Goal: Task Accomplishment & Management: Use online tool/utility

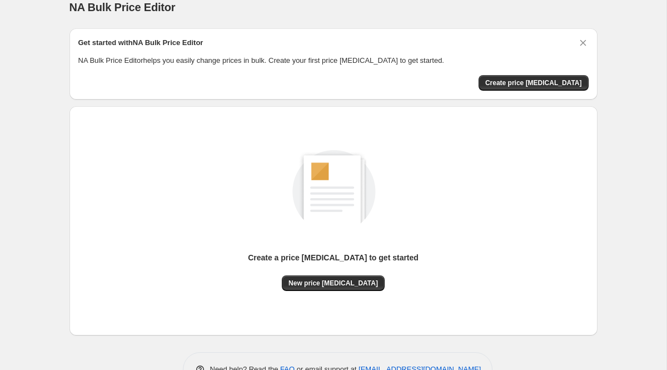
scroll to position [14, 0]
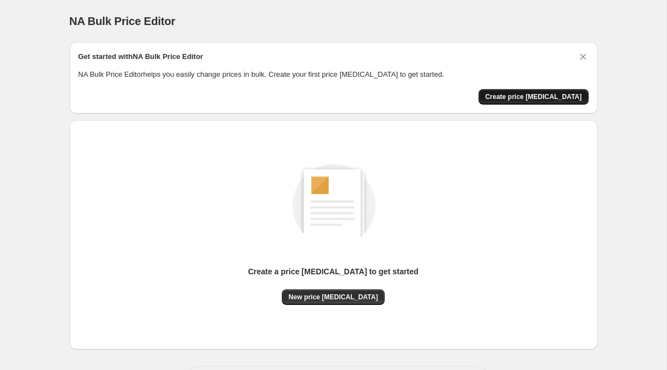
click at [538, 96] on span "Create price [MEDICAL_DATA]" at bounding box center [533, 96] width 97 height 9
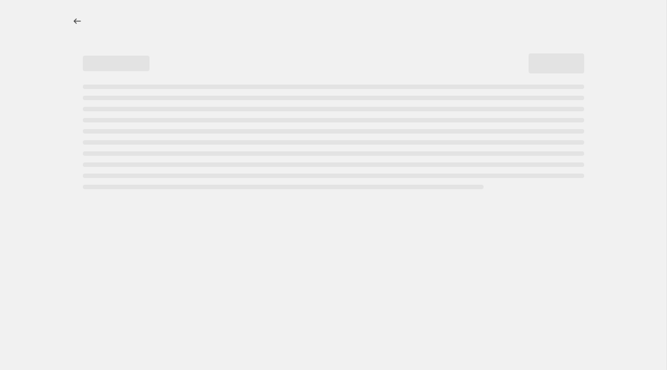
select select "percentage"
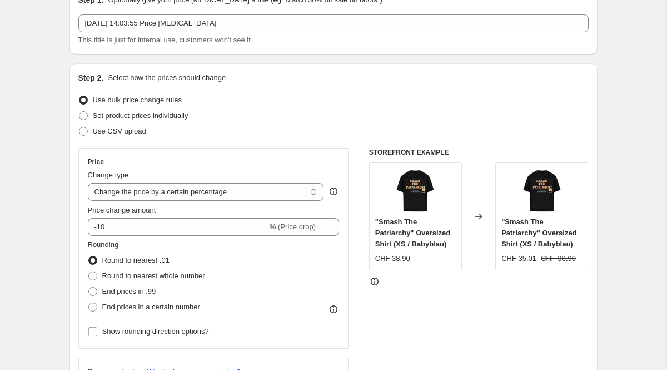
scroll to position [61, 0]
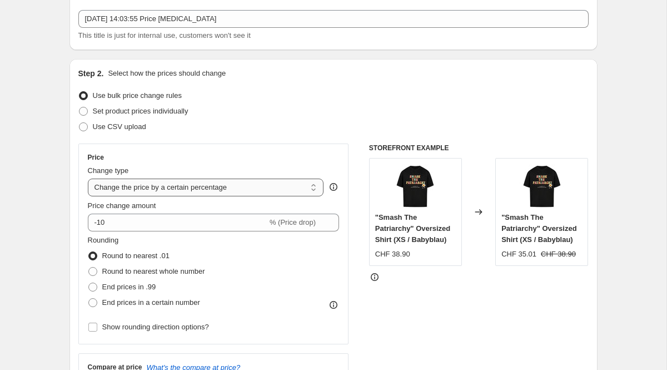
click at [258, 190] on select "Change the price to a certain amount Change the price by a certain amount Chang…" at bounding box center [206, 187] width 236 height 18
click at [88, 178] on select "Change the price to a certain amount Change the price by a certain amount Chang…" at bounding box center [206, 187] width 236 height 18
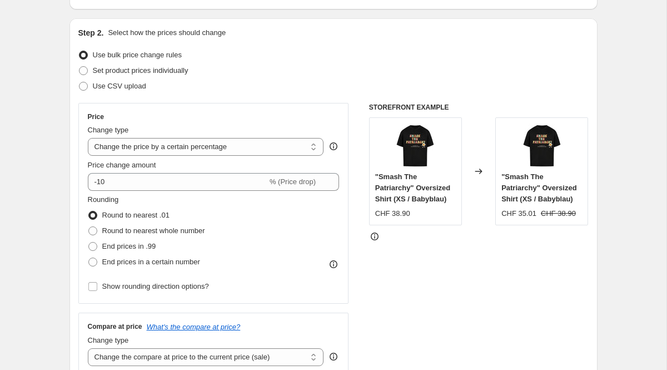
scroll to position [113, 0]
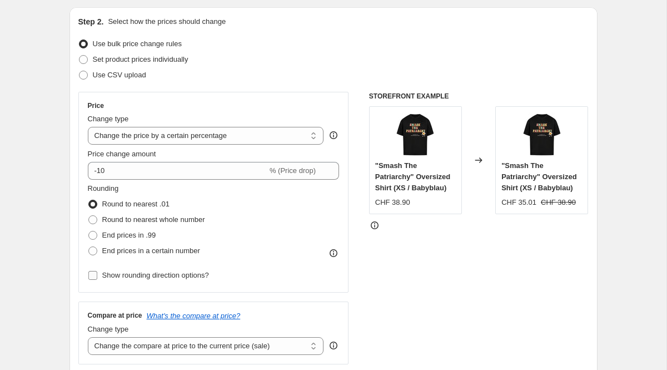
click at [154, 279] on span "Show rounding direction options?" at bounding box center [155, 275] width 107 height 8
click at [97, 279] on input "Show rounding direction options?" at bounding box center [92, 275] width 9 height 9
checkbox input "true"
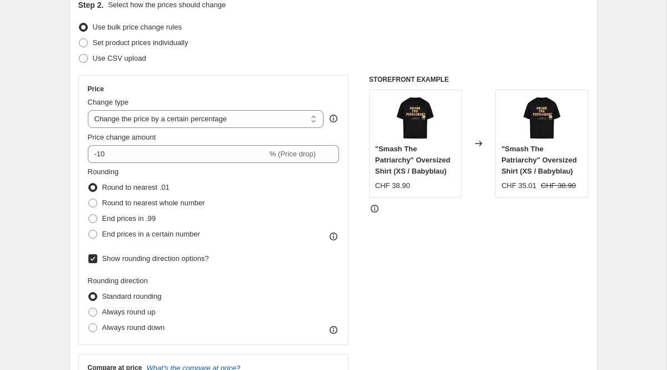
scroll to position [147, 0]
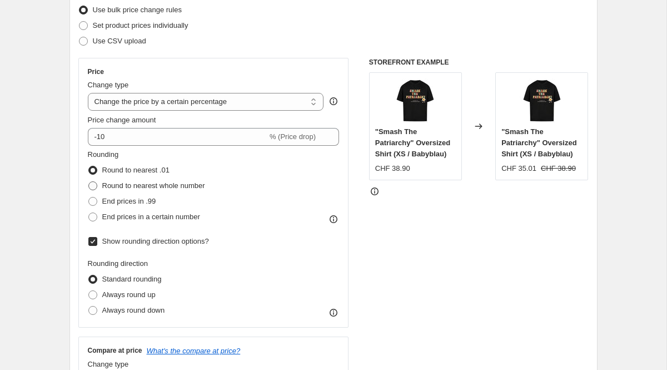
click at [93, 184] on span at bounding box center [92, 185] width 9 height 9
click at [89, 182] on input "Round to nearest whole number" at bounding box center [88, 181] width 1 height 1
radio input "true"
click at [95, 308] on span at bounding box center [92, 310] width 9 height 9
click at [89, 306] on input "Always round down" at bounding box center [88, 306] width 1 height 1
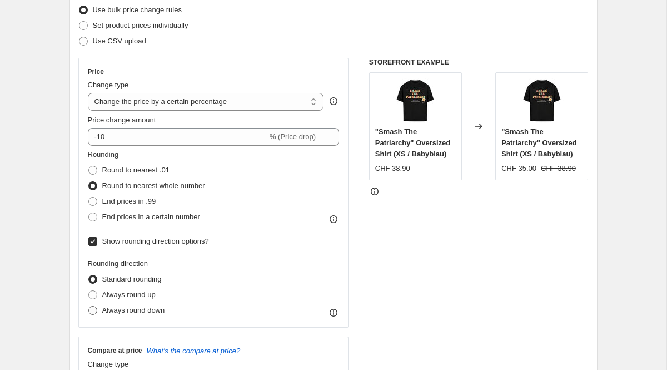
radio input "true"
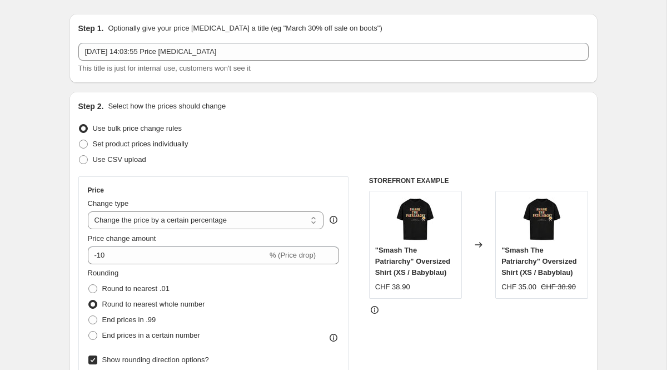
scroll to position [0, 0]
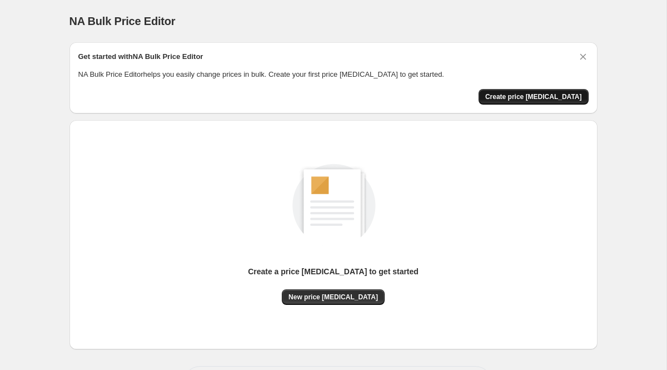
click at [520, 99] on span "Create price [MEDICAL_DATA]" at bounding box center [533, 96] width 97 height 9
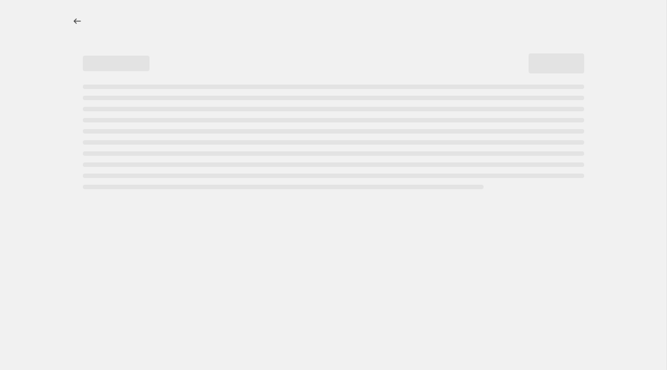
select select "percentage"
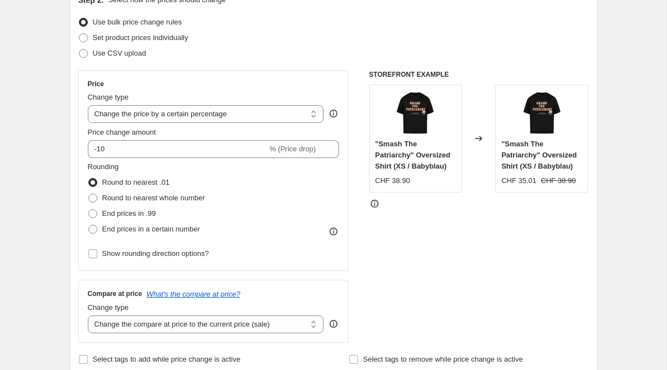
scroll to position [116, 0]
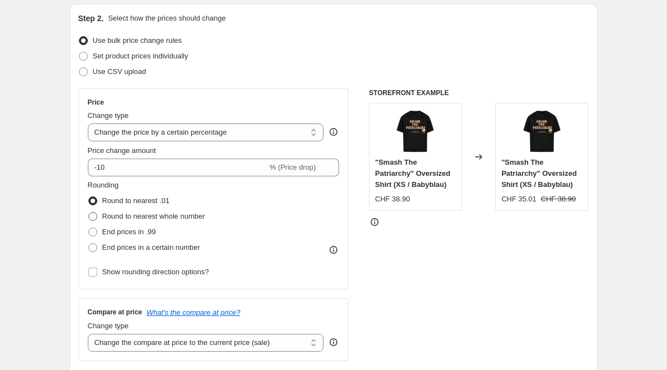
click at [97, 214] on span at bounding box center [93, 216] width 10 height 10
click at [89, 212] on input "Round to nearest whole number" at bounding box center [88, 212] width 1 height 1
radio input "true"
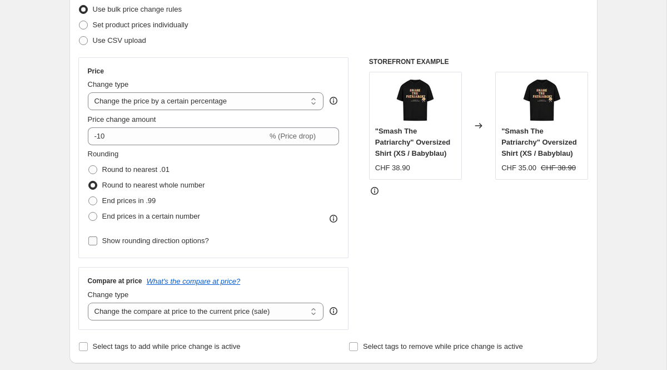
scroll to position [160, 0]
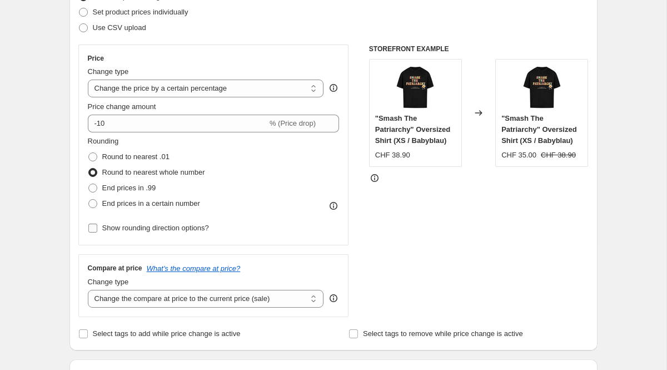
click at [98, 232] on label "Show rounding direction options?" at bounding box center [148, 228] width 121 height 16
click at [97, 232] on input "Show rounding direction options?" at bounding box center [92, 227] width 9 height 9
checkbox input "true"
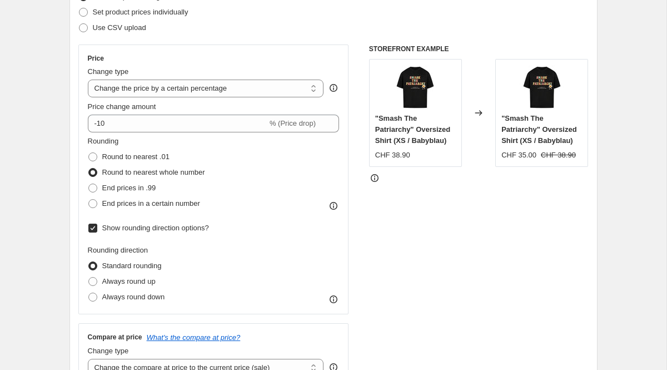
scroll to position [162, 0]
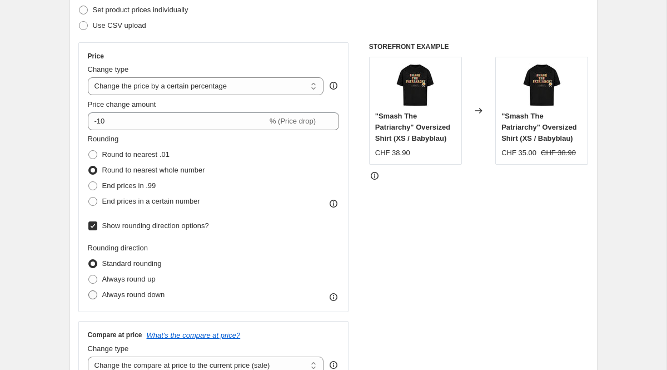
click at [136, 298] on span "Always round down" at bounding box center [133, 294] width 63 height 8
click at [89, 291] on input "Always round down" at bounding box center [88, 290] width 1 height 1
radio input "true"
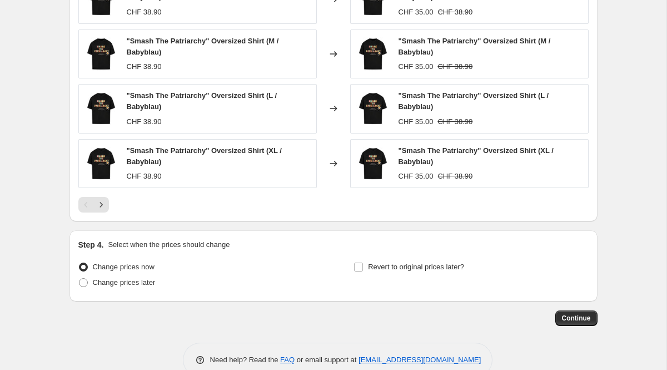
scroll to position [828, 0]
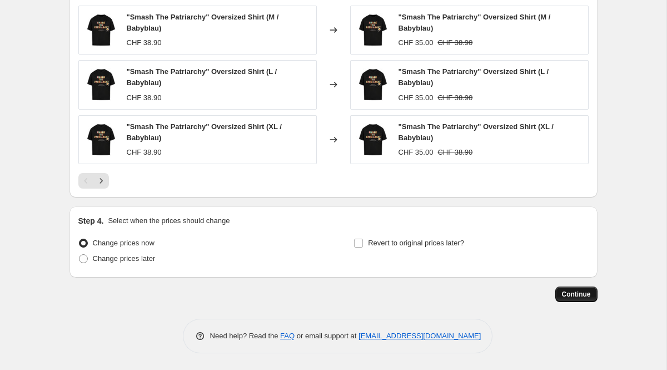
click at [565, 297] on span "Continue" at bounding box center [576, 294] width 29 height 9
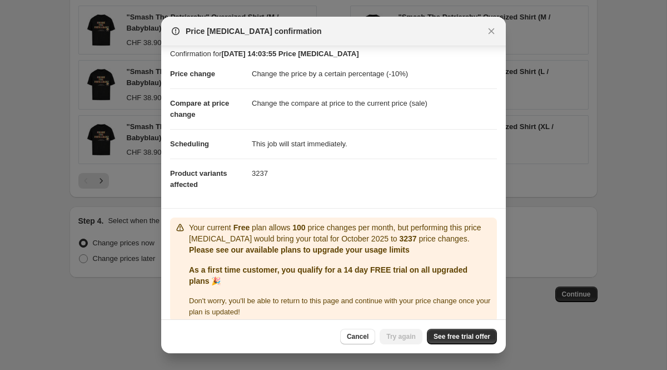
scroll to position [18, 0]
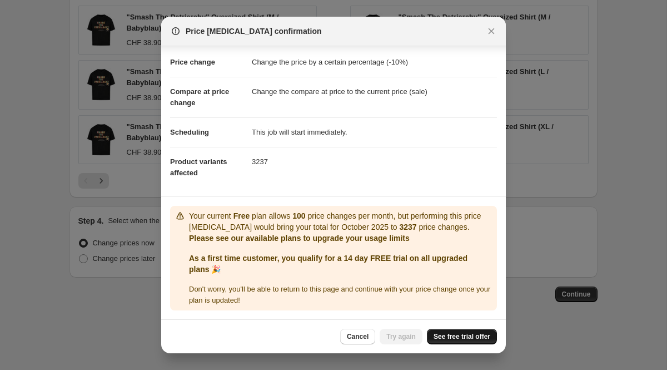
click at [447, 338] on span "See free trial offer" at bounding box center [462, 336] width 57 height 9
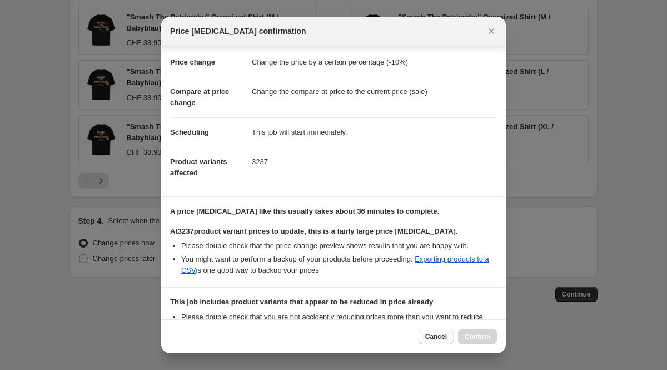
click at [444, 338] on span "Cancel" at bounding box center [436, 336] width 22 height 9
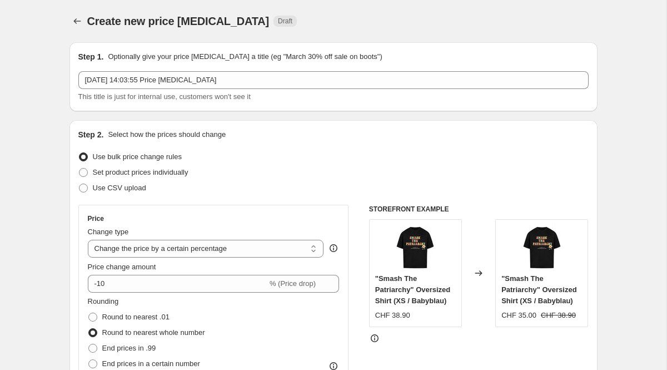
scroll to position [828, 0]
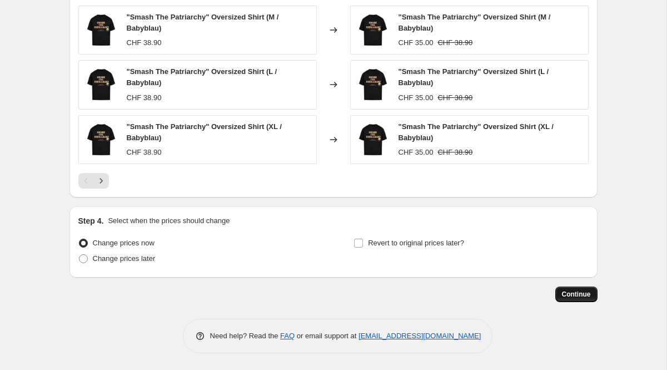
click at [572, 296] on span "Continue" at bounding box center [576, 294] width 29 height 9
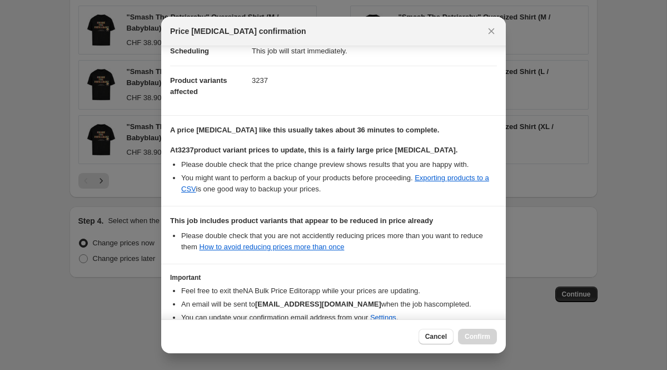
scroll to position [156, 0]
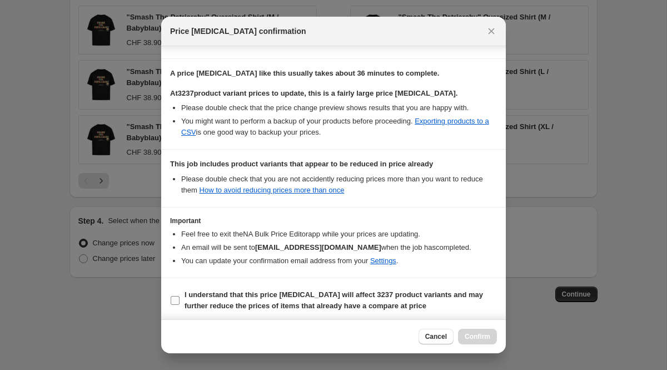
click at [178, 297] on input "I understand that this price change job will affect 3237 product variants and m…" at bounding box center [175, 300] width 9 height 9
checkbox input "true"
click at [466, 334] on span "Confirm" at bounding box center [478, 336] width 26 height 9
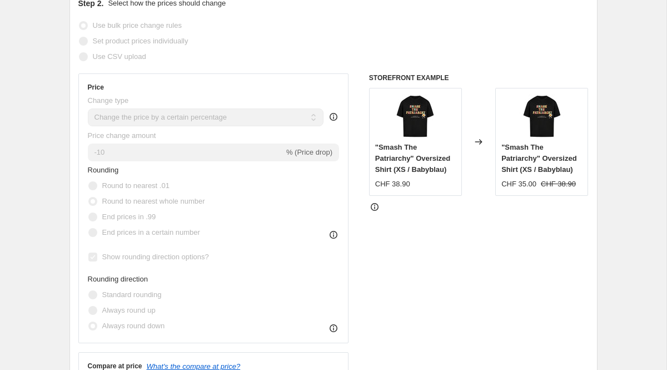
scroll to position [200, 0]
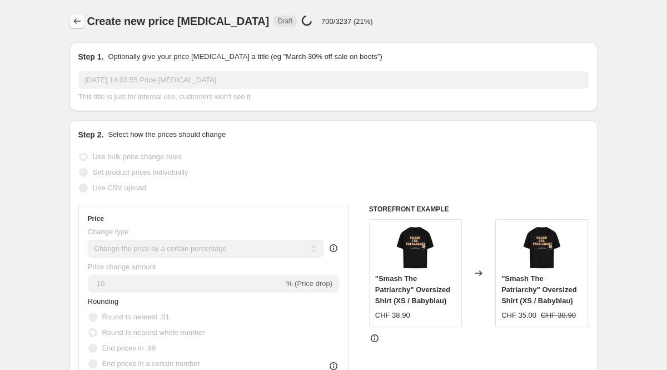
click at [73, 22] on icon "Price change jobs" at bounding box center [77, 21] width 11 height 11
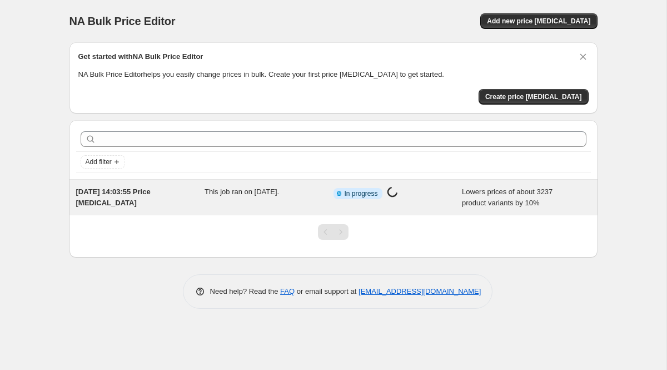
click at [346, 193] on span "In progress" at bounding box center [361, 193] width 33 height 9
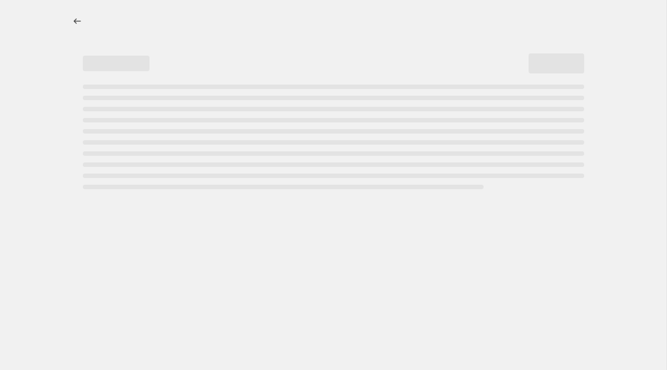
select select "percentage"
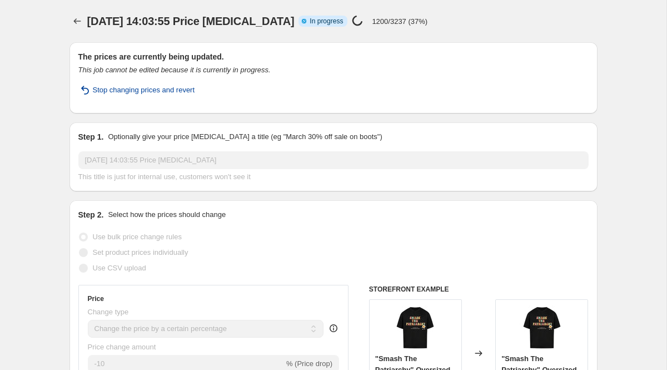
click at [167, 91] on span "Stop changing prices and revert" at bounding box center [144, 89] width 102 height 11
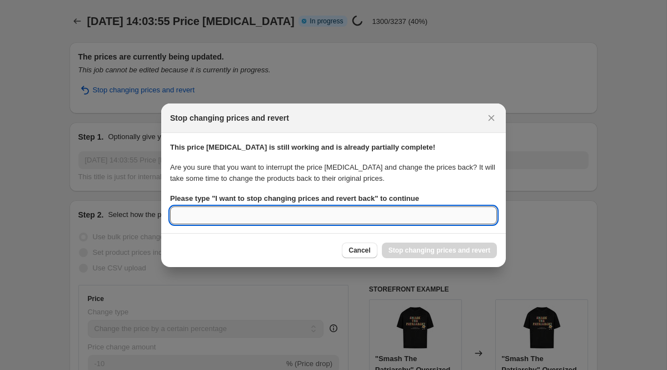
click at [372, 221] on input "Please type " I want to stop changing prices and revert back " to continue" at bounding box center [333, 215] width 327 height 18
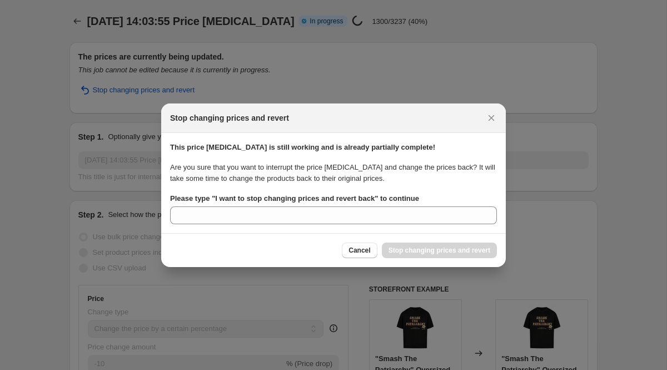
click at [383, 196] on b "Please type " I want to stop changing prices and revert back " to continue" at bounding box center [294, 198] width 249 height 8
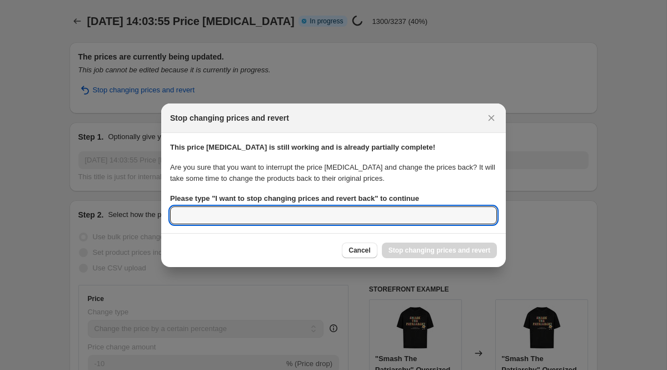
click at [383, 206] on input "Please type " I want to stop changing prices and revert back " to continue" at bounding box center [333, 215] width 327 height 18
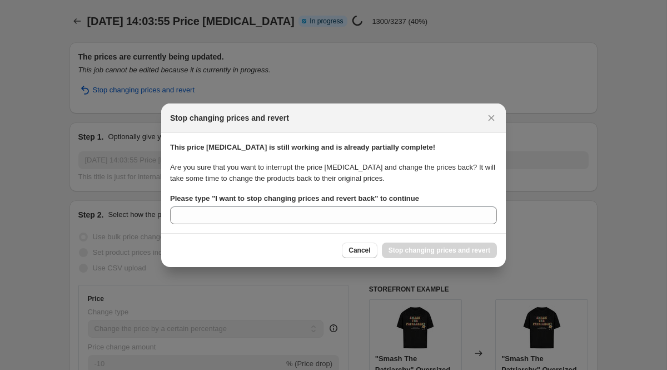
click at [383, 197] on b "Please type " I want to stop changing prices and revert back " to continue" at bounding box center [294, 198] width 249 height 8
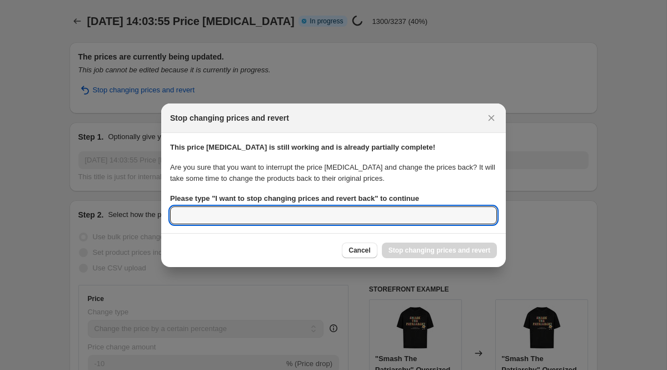
click at [383, 206] on input "Please type " I want to stop changing prices and revert back " to continue" at bounding box center [333, 215] width 327 height 18
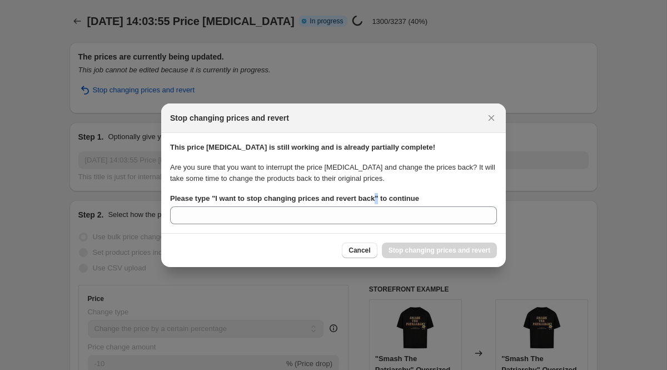
click at [383, 197] on b "Please type " I want to stop changing prices and revert back " to continue" at bounding box center [294, 198] width 249 height 8
click at [383, 206] on input "Please type " I want to stop changing prices and revert back " to continue" at bounding box center [333, 215] width 327 height 18
click at [383, 197] on b "Please type " I want to stop changing prices and revert back " to continue" at bounding box center [294, 198] width 249 height 8
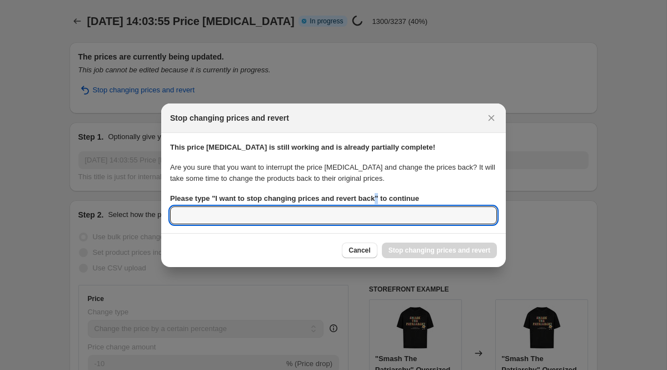
click at [383, 206] on input "Please type " I want to stop changing prices and revert back " to continue" at bounding box center [333, 215] width 327 height 18
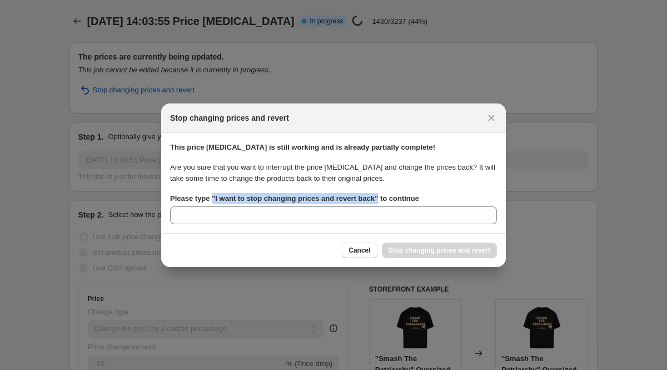
drag, startPoint x: 383, startPoint y: 197, endPoint x: 213, endPoint y: 199, distance: 169.6
click at [213, 198] on b "Please type " I want to stop changing prices and revert back " to continue" at bounding box center [294, 198] width 249 height 8
click at [213, 206] on input "Please type " I want to stop changing prices and revert back " to continue" at bounding box center [333, 215] width 327 height 18
copy b "" I want to stop changing prices and revert back ""
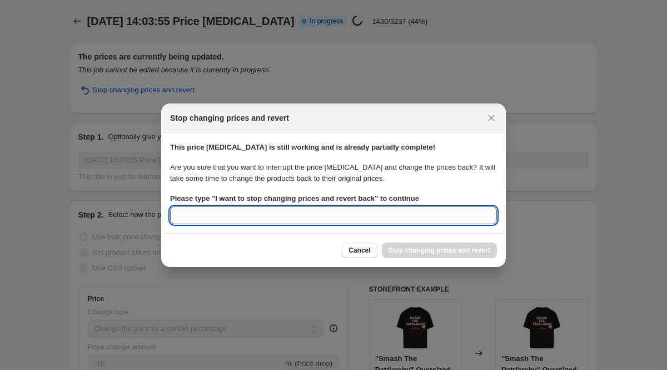
click at [215, 207] on input "Please type " I want to stop changing prices and revert back " to continue" at bounding box center [333, 215] width 327 height 18
paste input ""I want to stop changing prices and revert back""
click at [180, 213] on input ""I want to stop changing prices and revert back" at bounding box center [333, 215] width 327 height 18
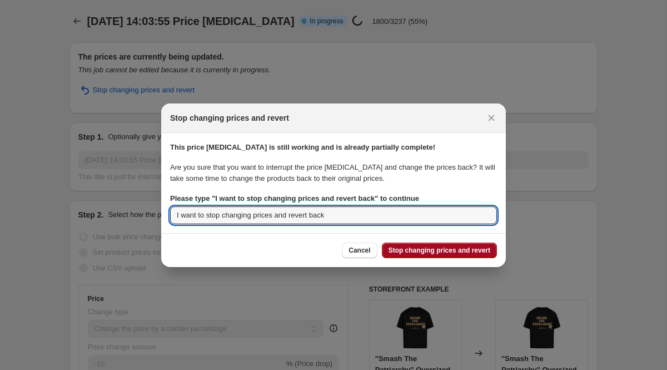
type input "I want to stop changing prices and revert back"
click at [433, 242] on button "Stop changing prices and revert" at bounding box center [439, 250] width 115 height 16
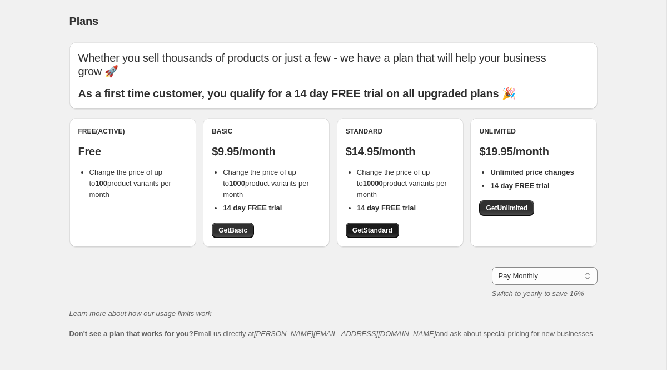
click at [375, 226] on span "Get Standard" at bounding box center [372, 230] width 40 height 9
